Goal: Find specific page/section: Find specific page/section

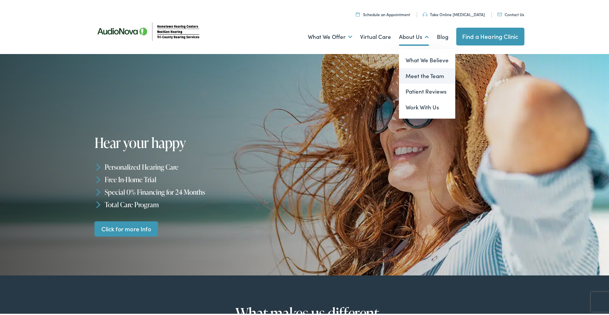
click at [414, 75] on link "Meet the Team" at bounding box center [427, 75] width 56 height 16
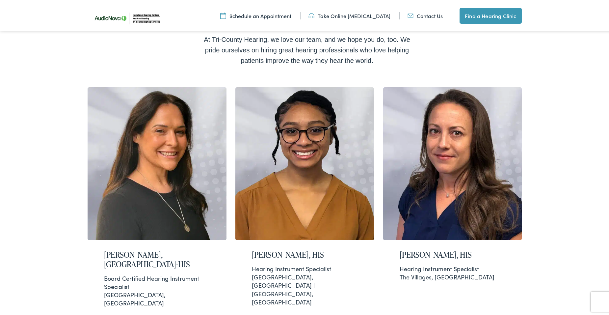
scroll to position [165, 0]
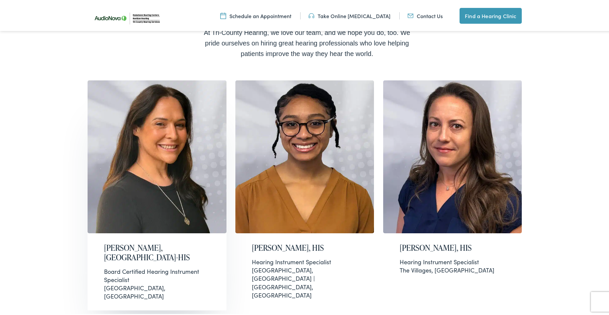
click at [181, 110] on img at bounding box center [157, 155] width 139 height 153
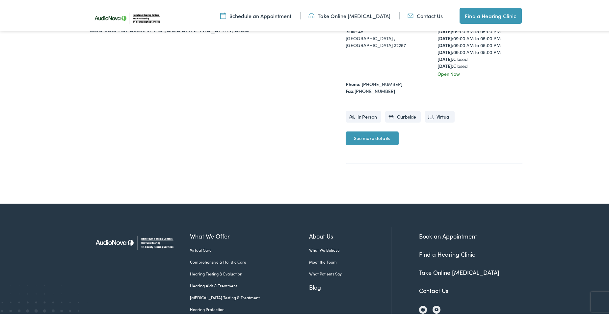
scroll to position [263, 0]
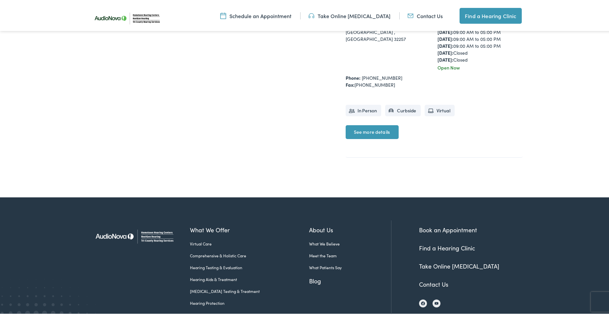
click at [380, 128] on link "See more details" at bounding box center [371, 131] width 53 height 14
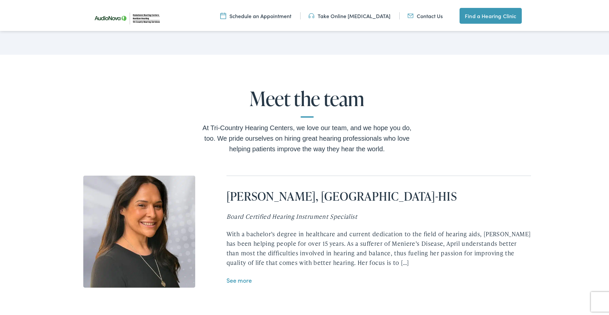
scroll to position [1273, 0]
